Goal: Complete application form: Complete application form

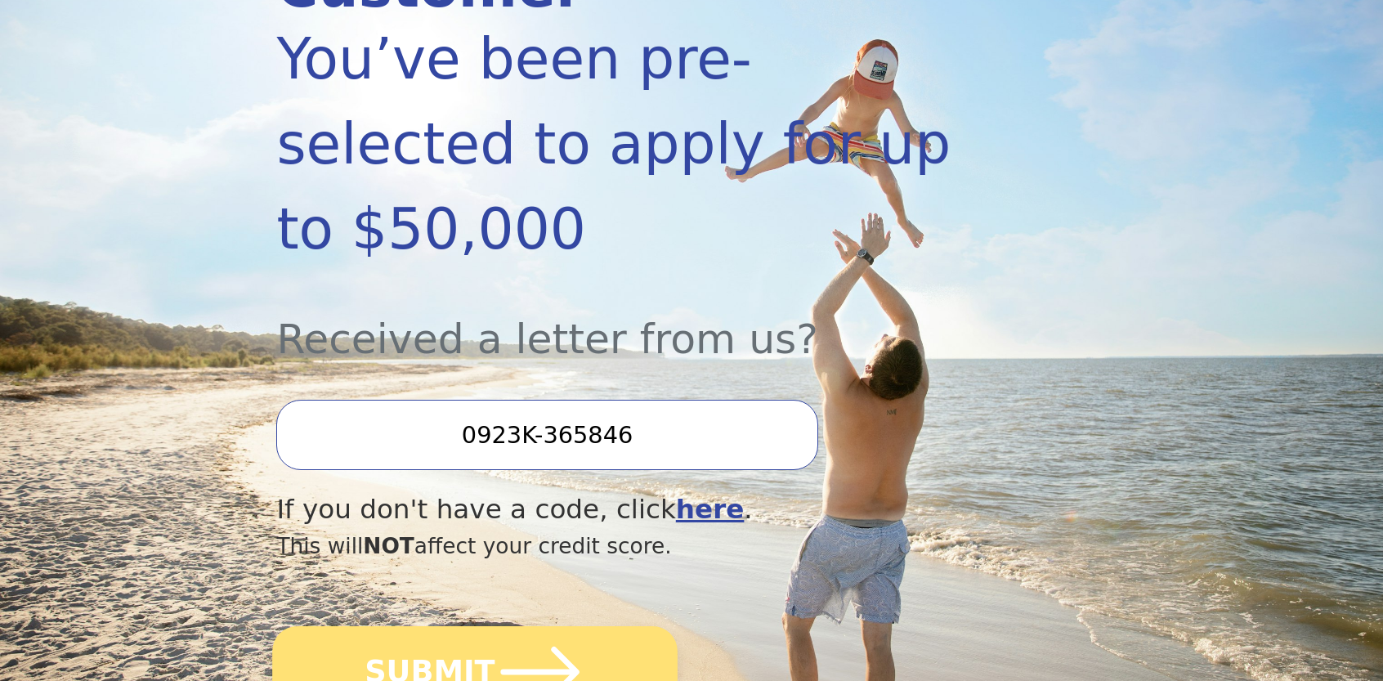
scroll to position [491, 0]
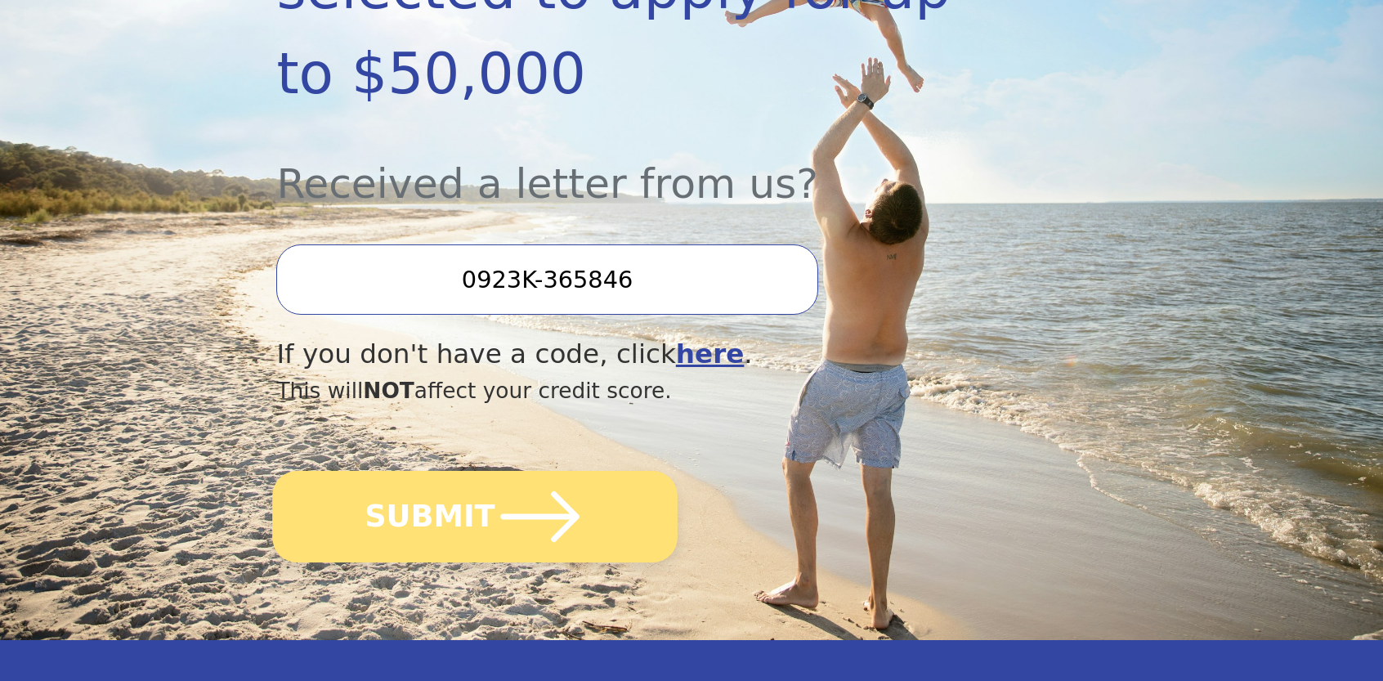
click at [497, 472] on icon "submit" at bounding box center [540, 517] width 90 height 90
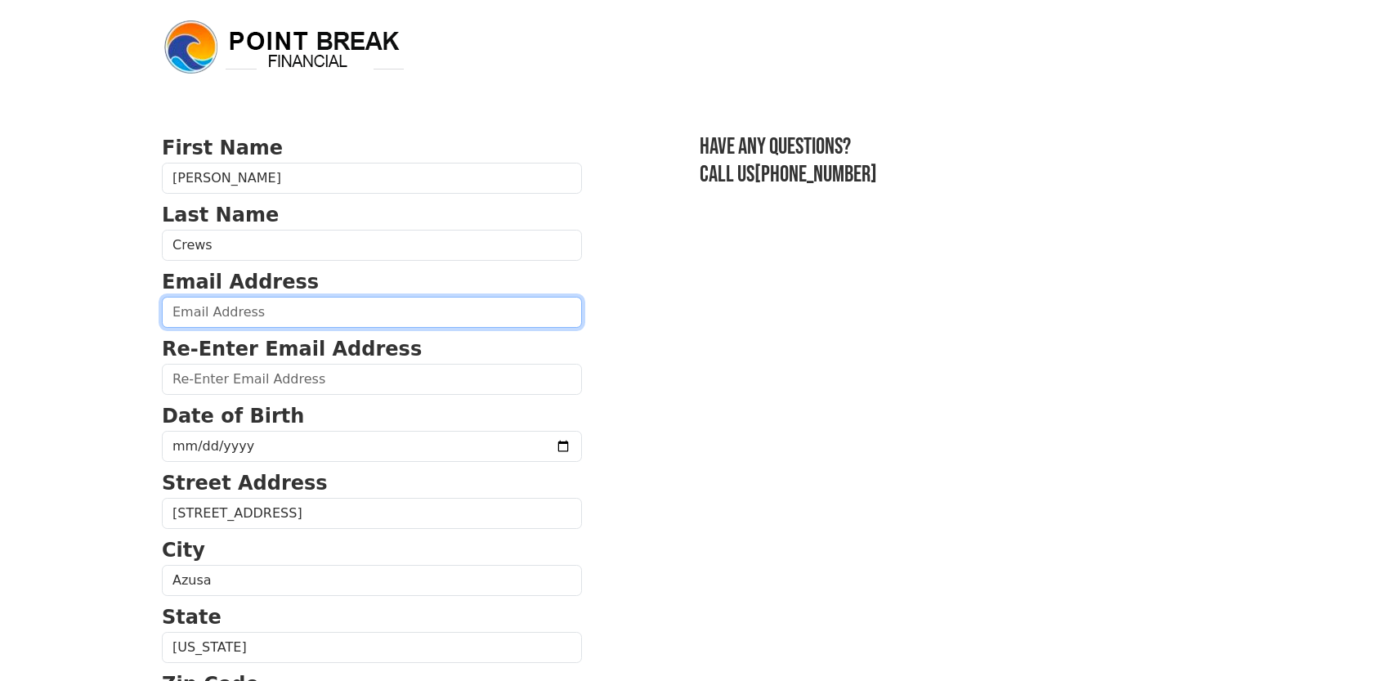
click at [303, 318] on input "email" at bounding box center [372, 312] width 420 height 31
type input "[EMAIL_ADDRESS][DOMAIN_NAME]"
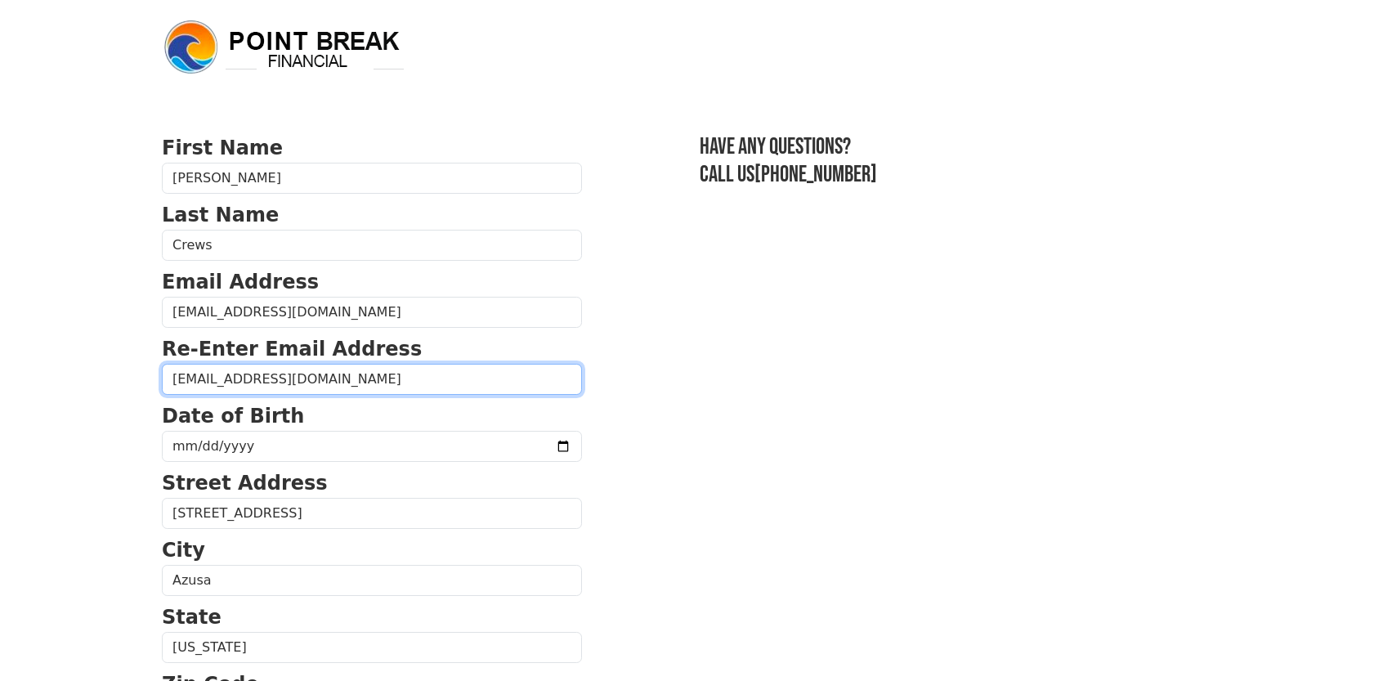
type input "[EMAIL_ADDRESS][DOMAIN_NAME]"
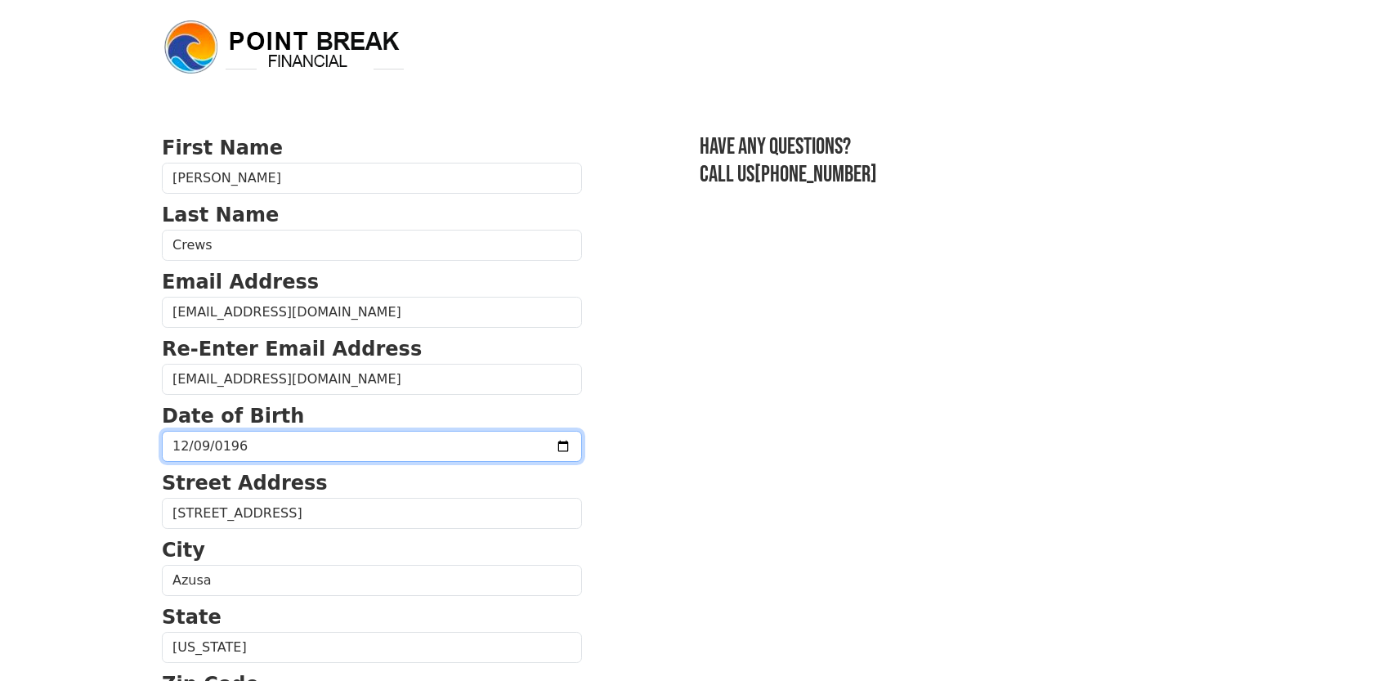
type input "[DATE]"
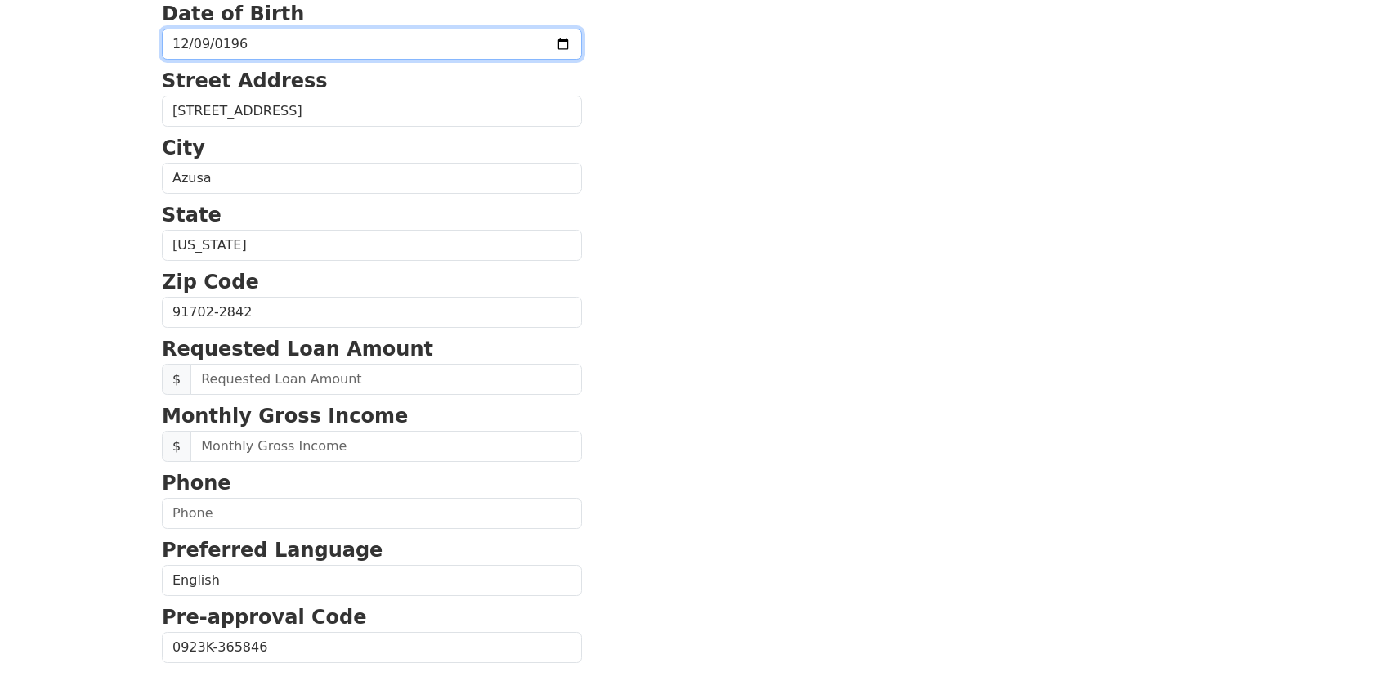
scroll to position [409, 0]
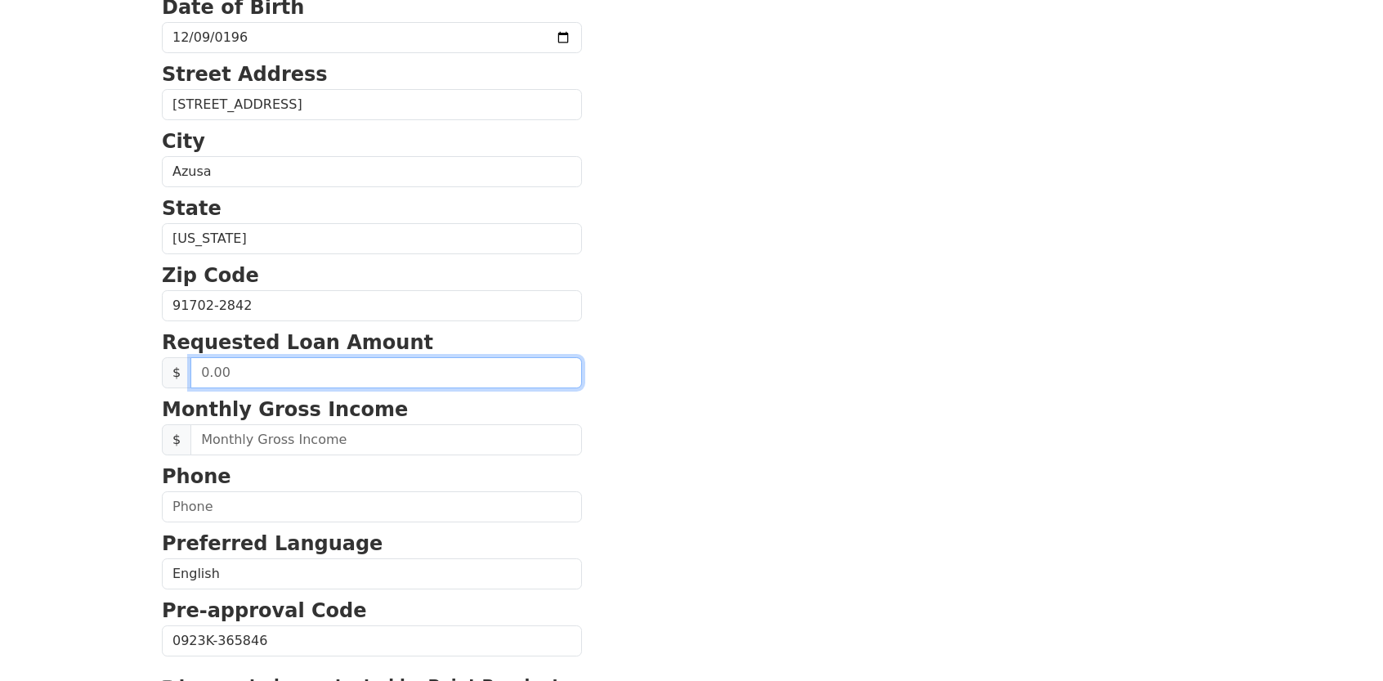
click at [396, 374] on input "text" at bounding box center [387, 372] width 392 height 31
drag, startPoint x: 242, startPoint y: 365, endPoint x: 121, endPoint y: 362, distance: 121.1
type input "10,000.00"
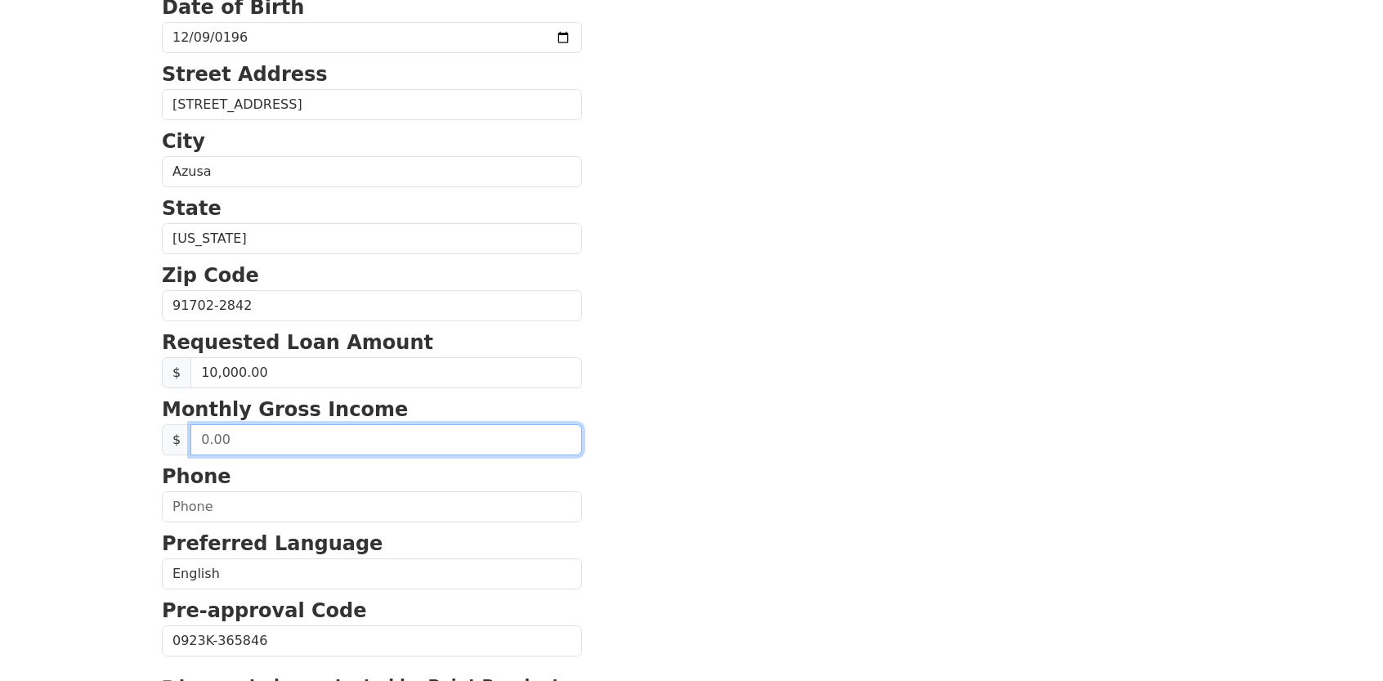
click at [220, 432] on input "text" at bounding box center [387, 439] width 392 height 31
type input "6,200.00"
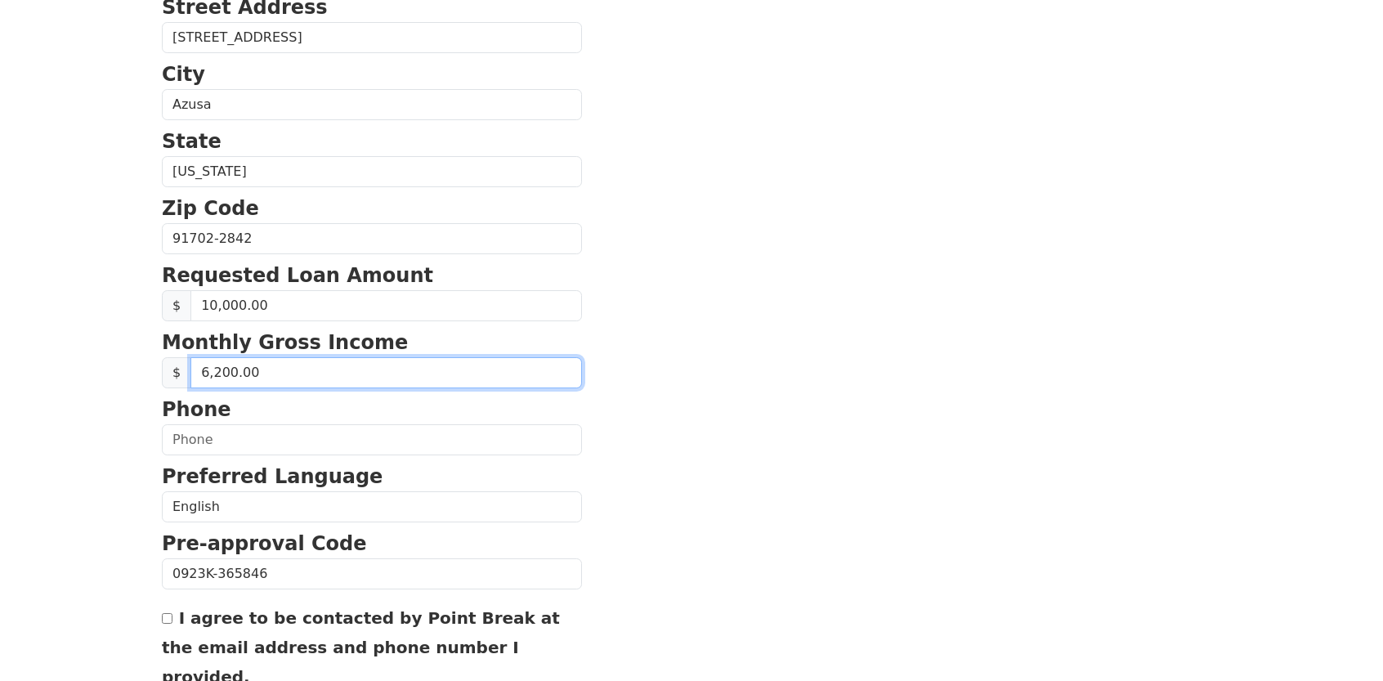
scroll to position [491, 0]
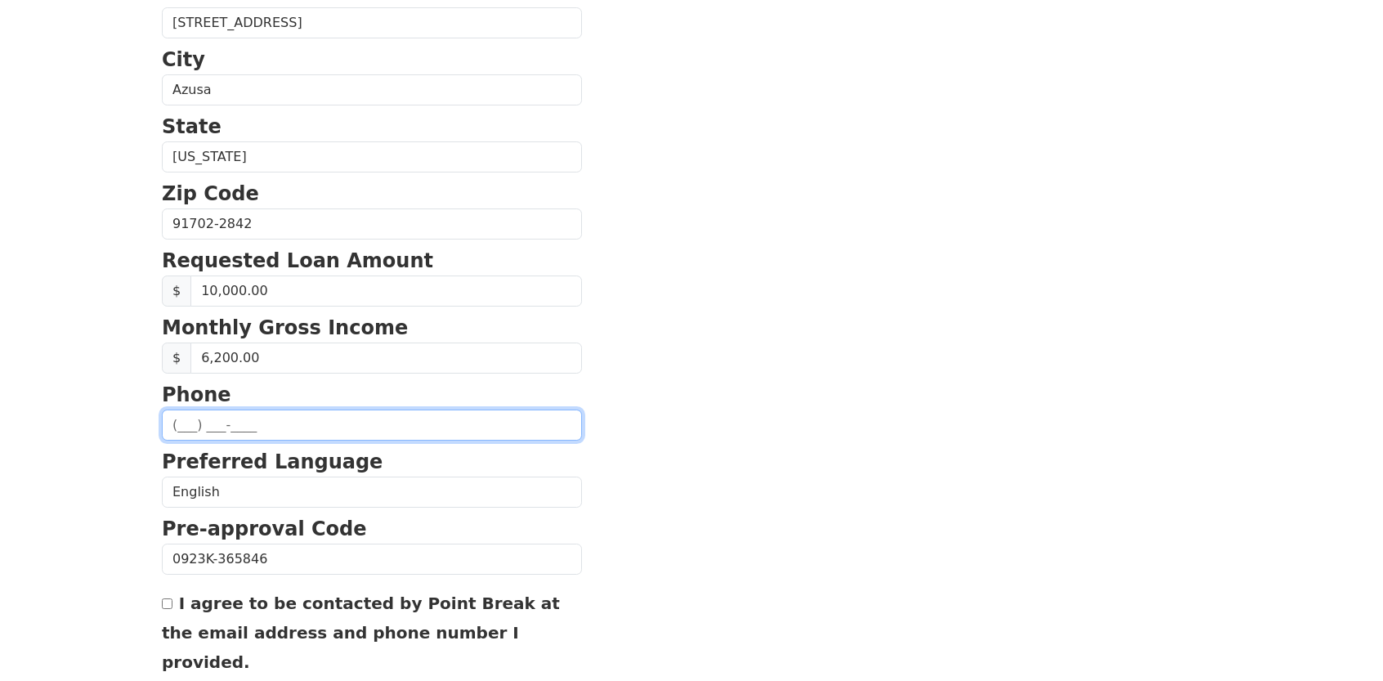
click at [225, 410] on input "text" at bounding box center [372, 425] width 420 height 31
type input "[PHONE_NUMBER]"
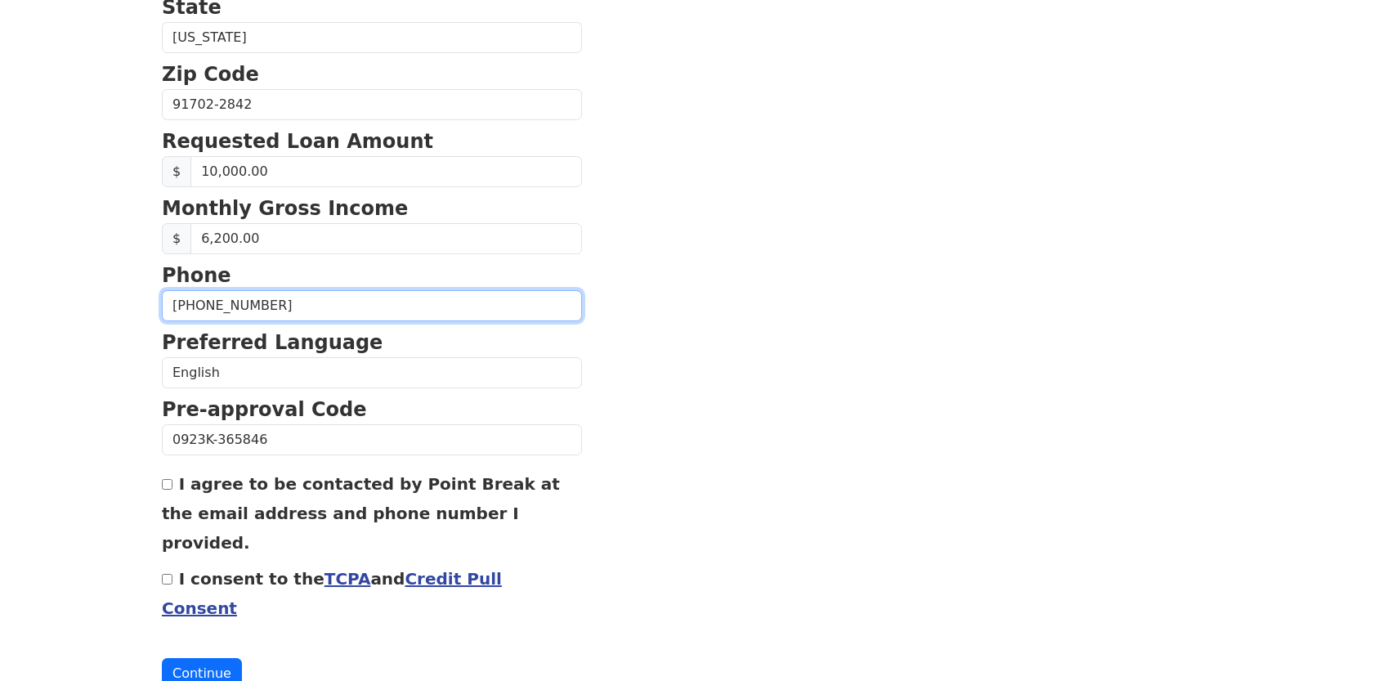
scroll to position [612, 0]
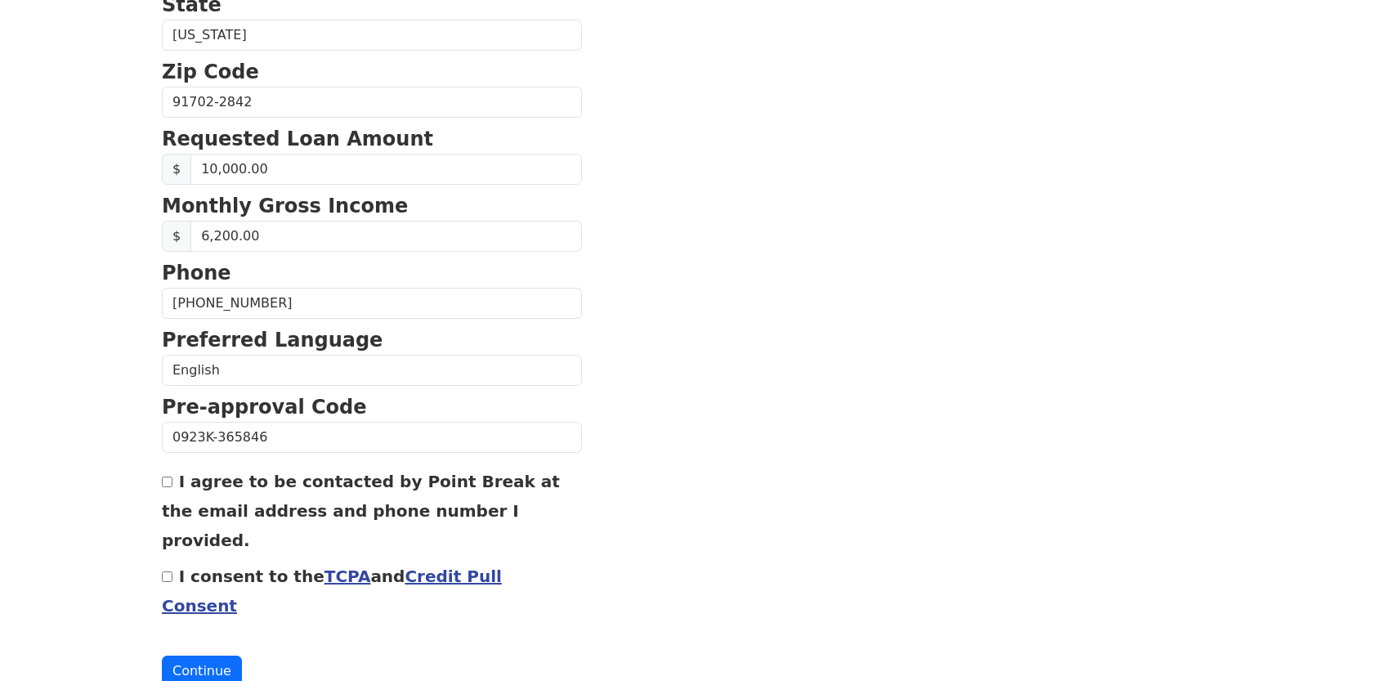
click at [164, 477] on input "I agree to be contacted by Point Break at the email address and phone number I …" at bounding box center [167, 482] width 11 height 11
checkbox input "true"
click at [167, 572] on input "I consent to the TCPA and Credit Pull Consent" at bounding box center [167, 577] width 11 height 11
checkbox input "true"
click at [202, 656] on button "Continue" at bounding box center [202, 671] width 80 height 31
